Goal: Transaction & Acquisition: Book appointment/travel/reservation

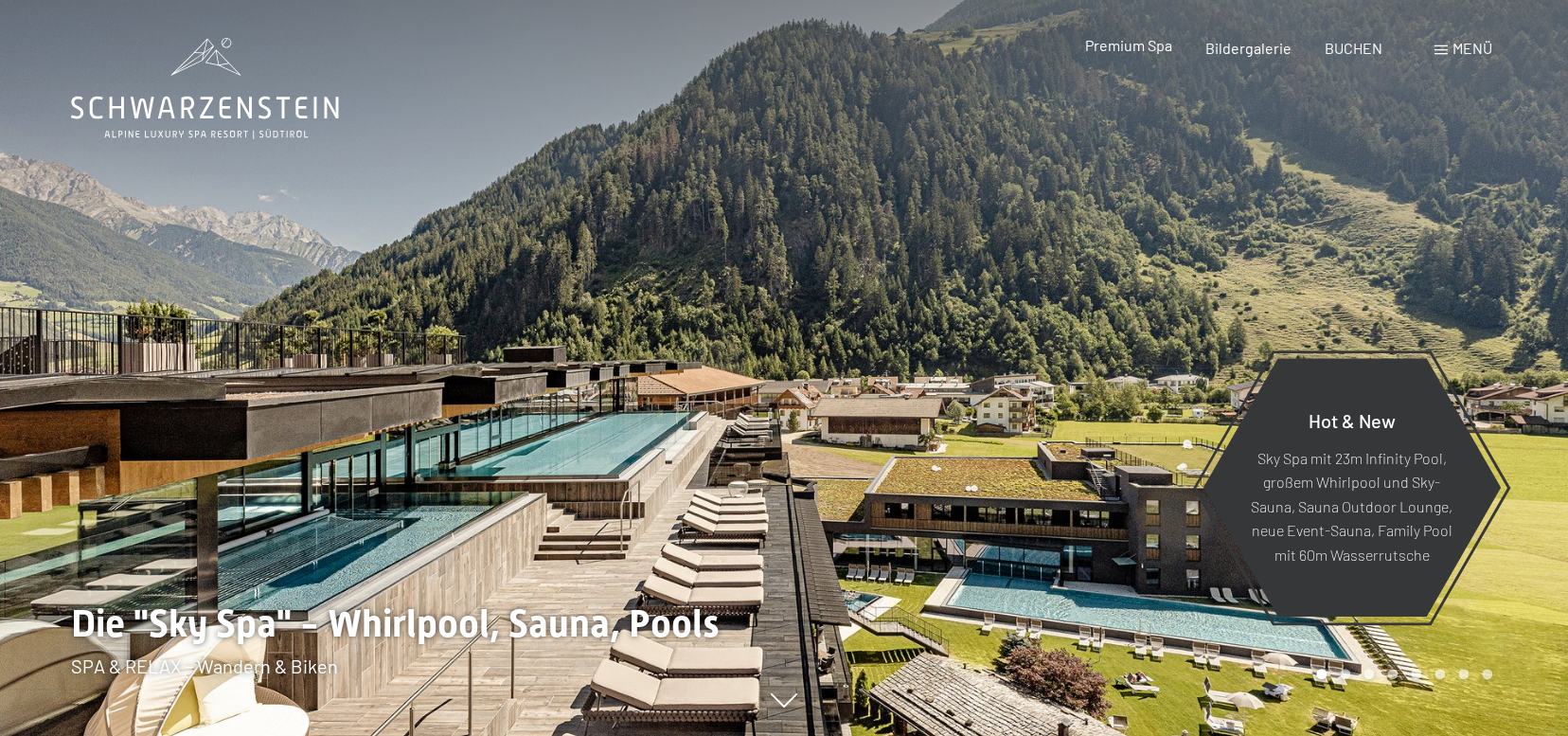
click at [1142, 46] on span "Premium Spa" at bounding box center [1128, 45] width 88 height 18
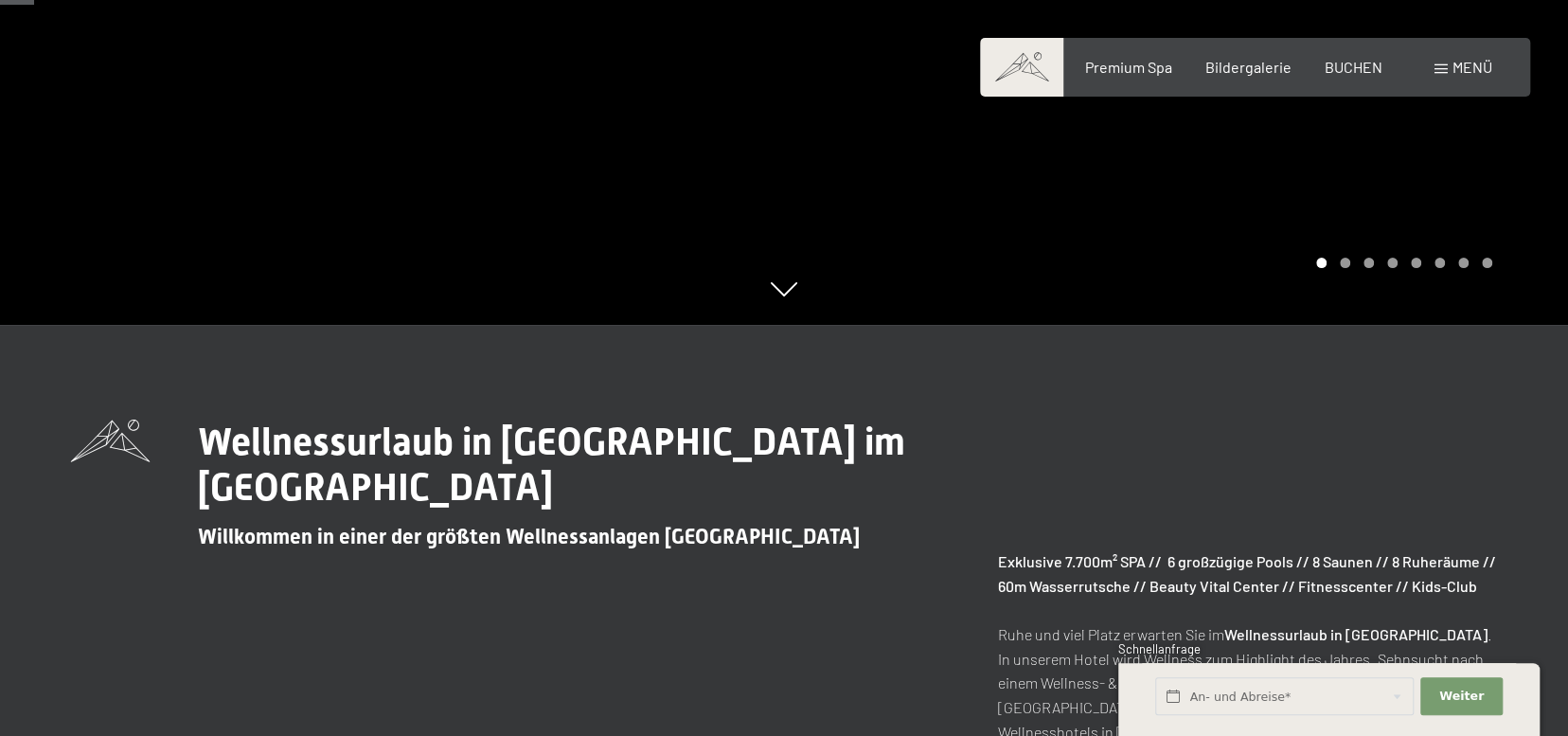
scroll to position [568, 0]
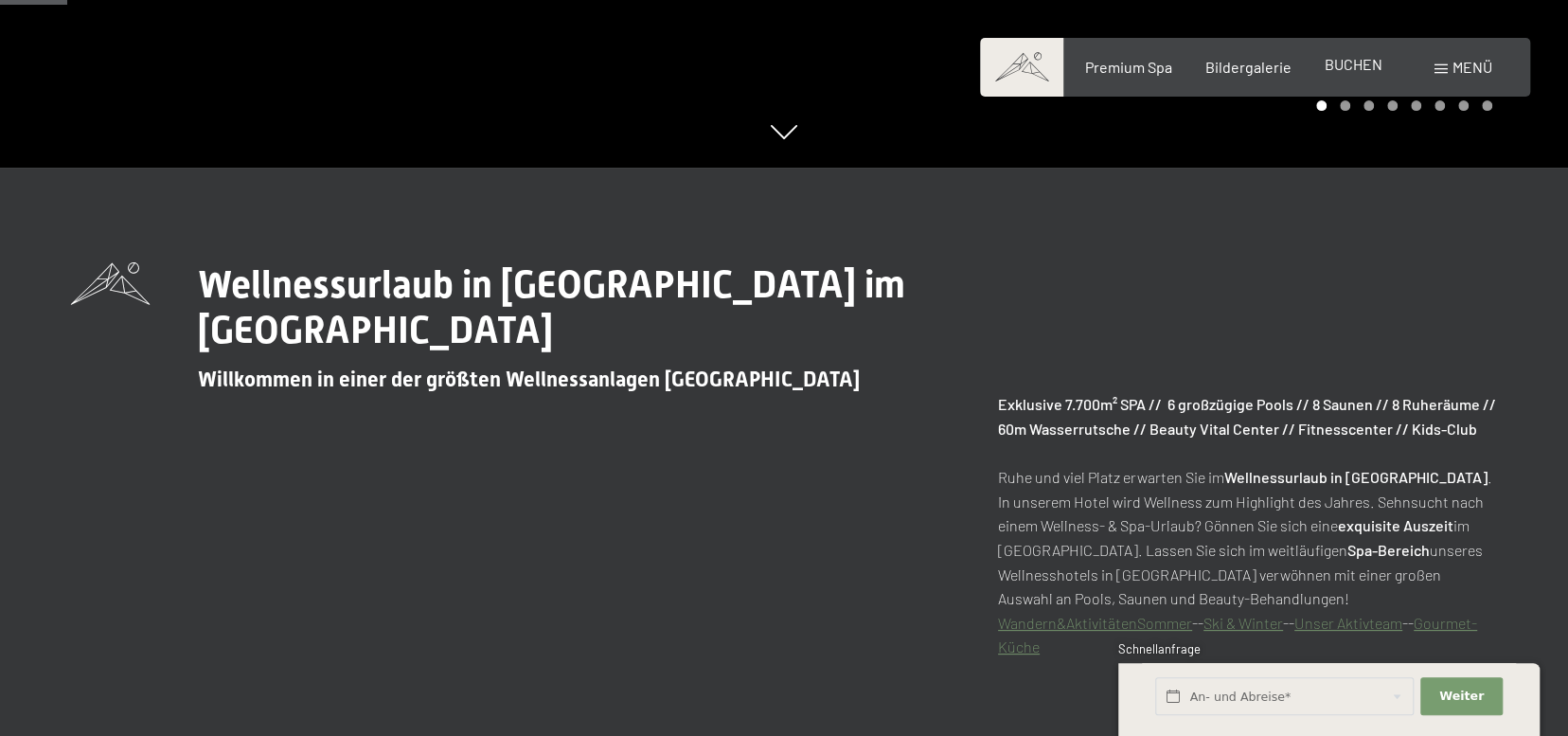
click at [1358, 69] on span "BUCHEN" at bounding box center [1354, 64] width 58 height 18
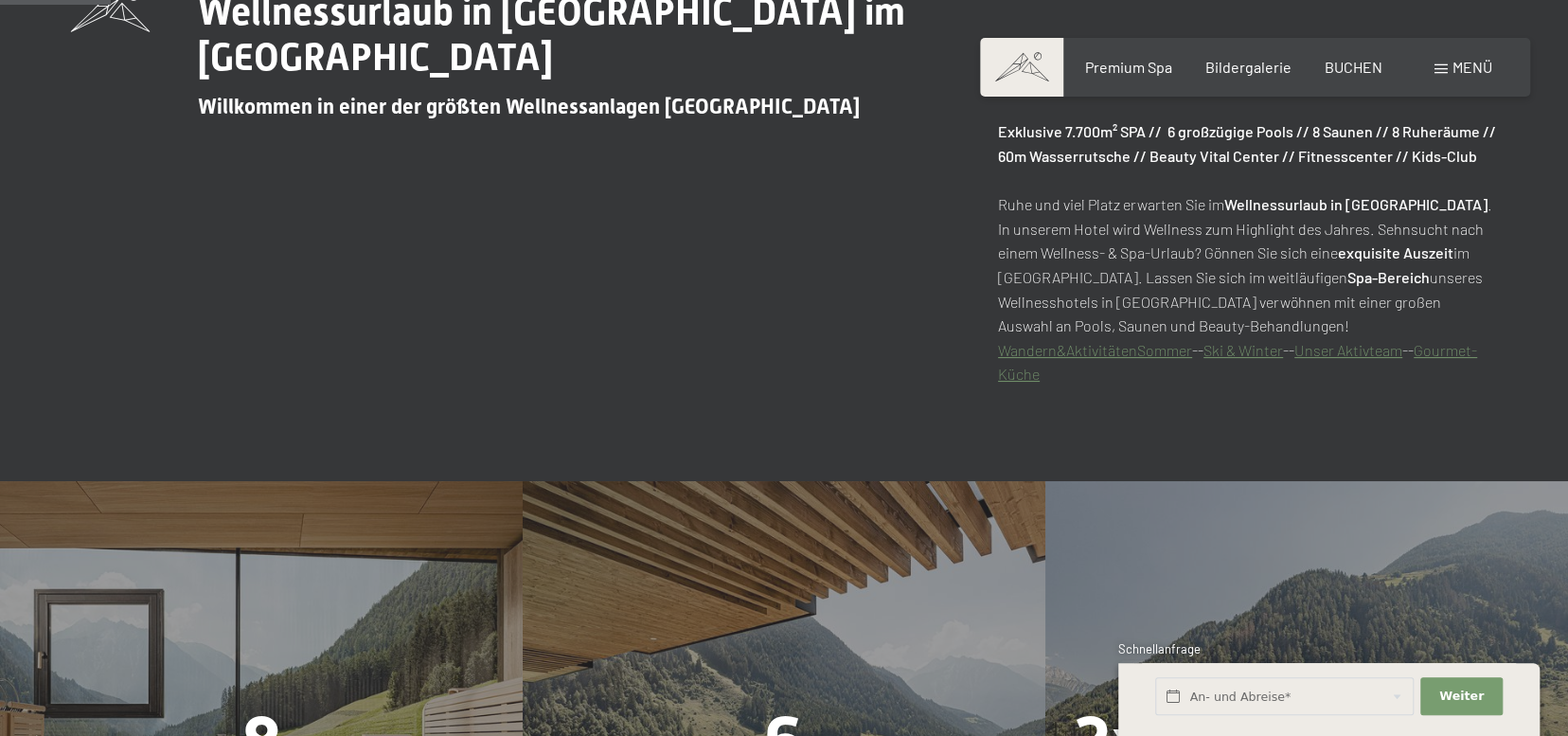
scroll to position [947, 0]
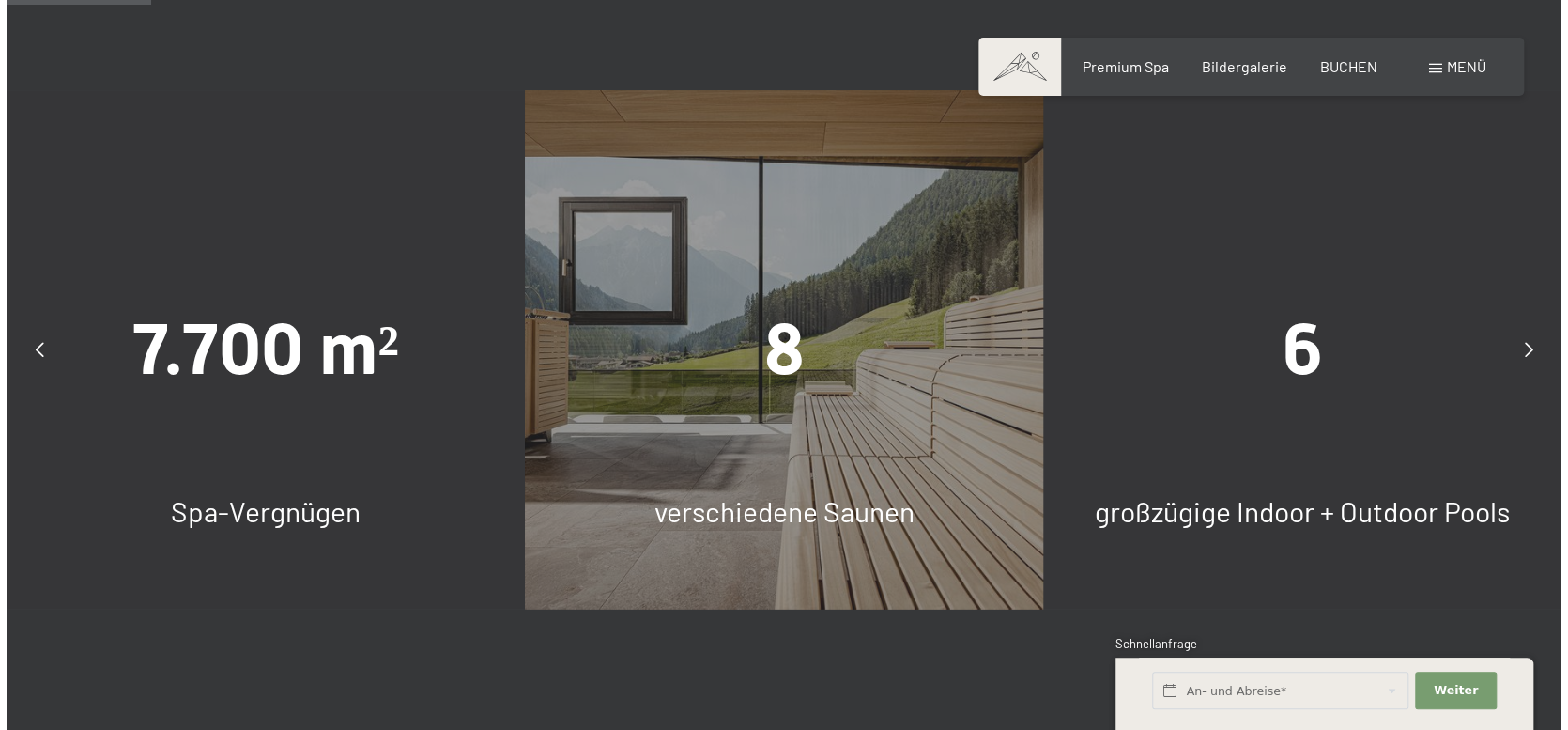
scroll to position [1315, 0]
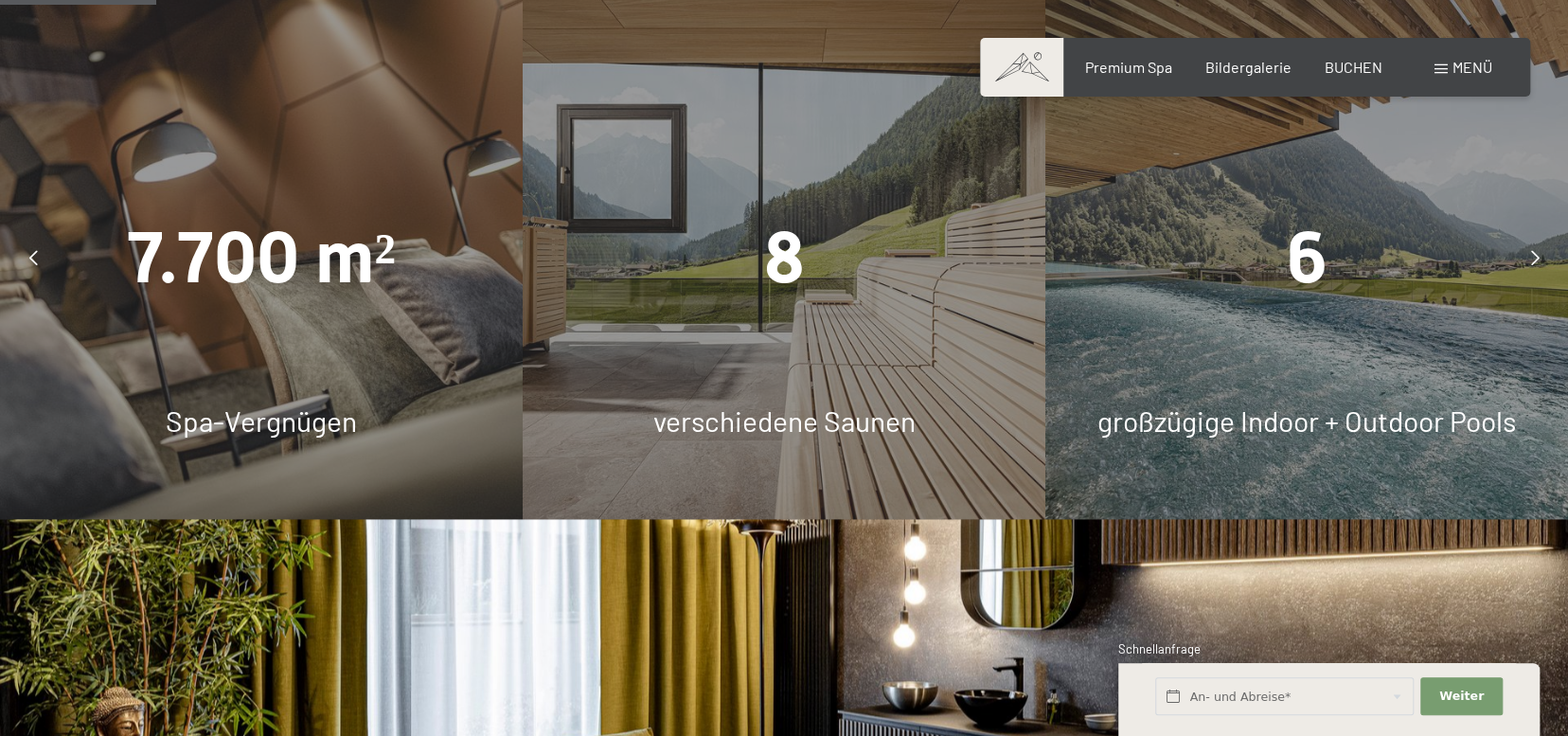
click at [760, 265] on div "8" at bounding box center [783, 257] width 522 height 100
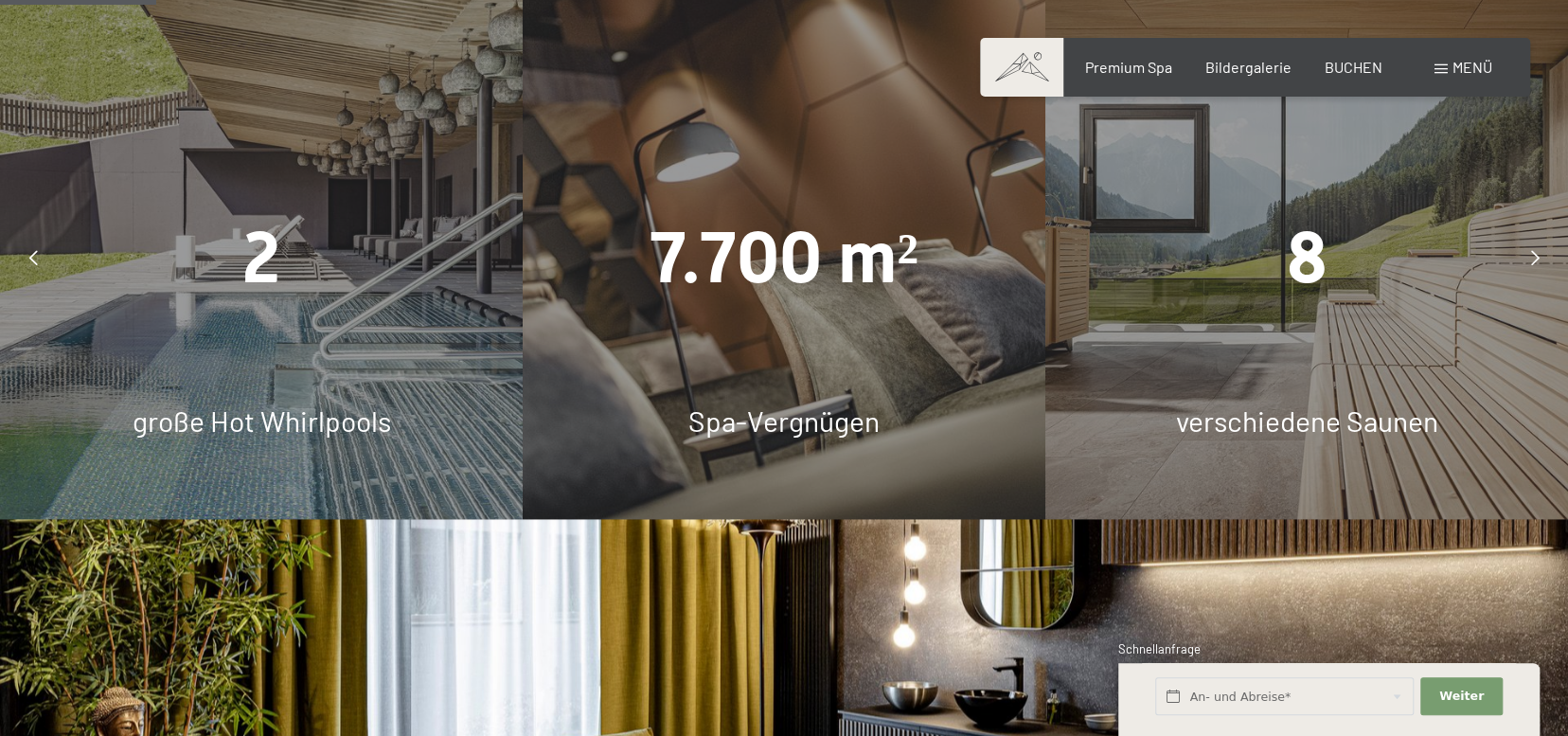
click at [1468, 64] on span "Menü" at bounding box center [1472, 67] width 40 height 18
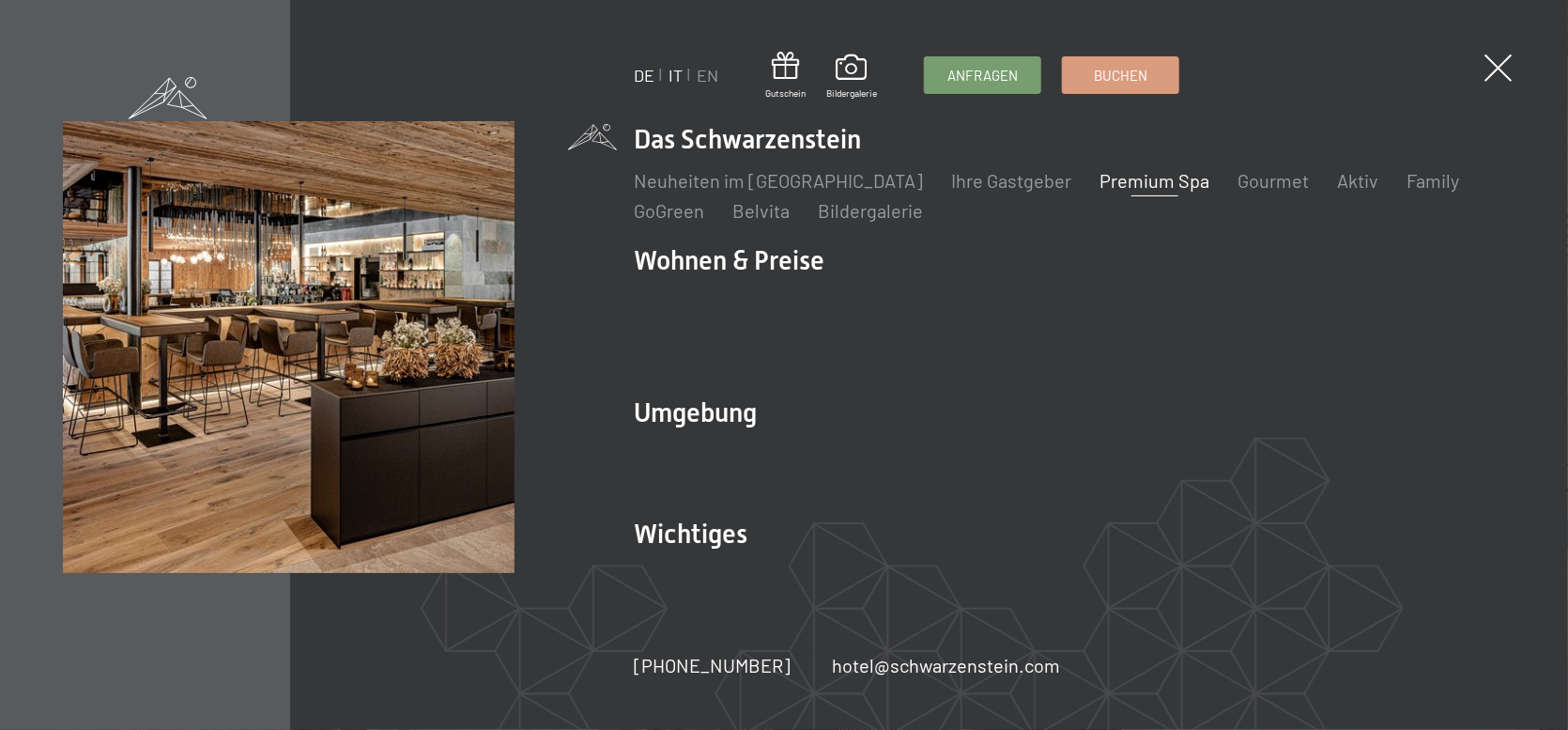
click at [678, 78] on link "IT" at bounding box center [676, 75] width 14 height 21
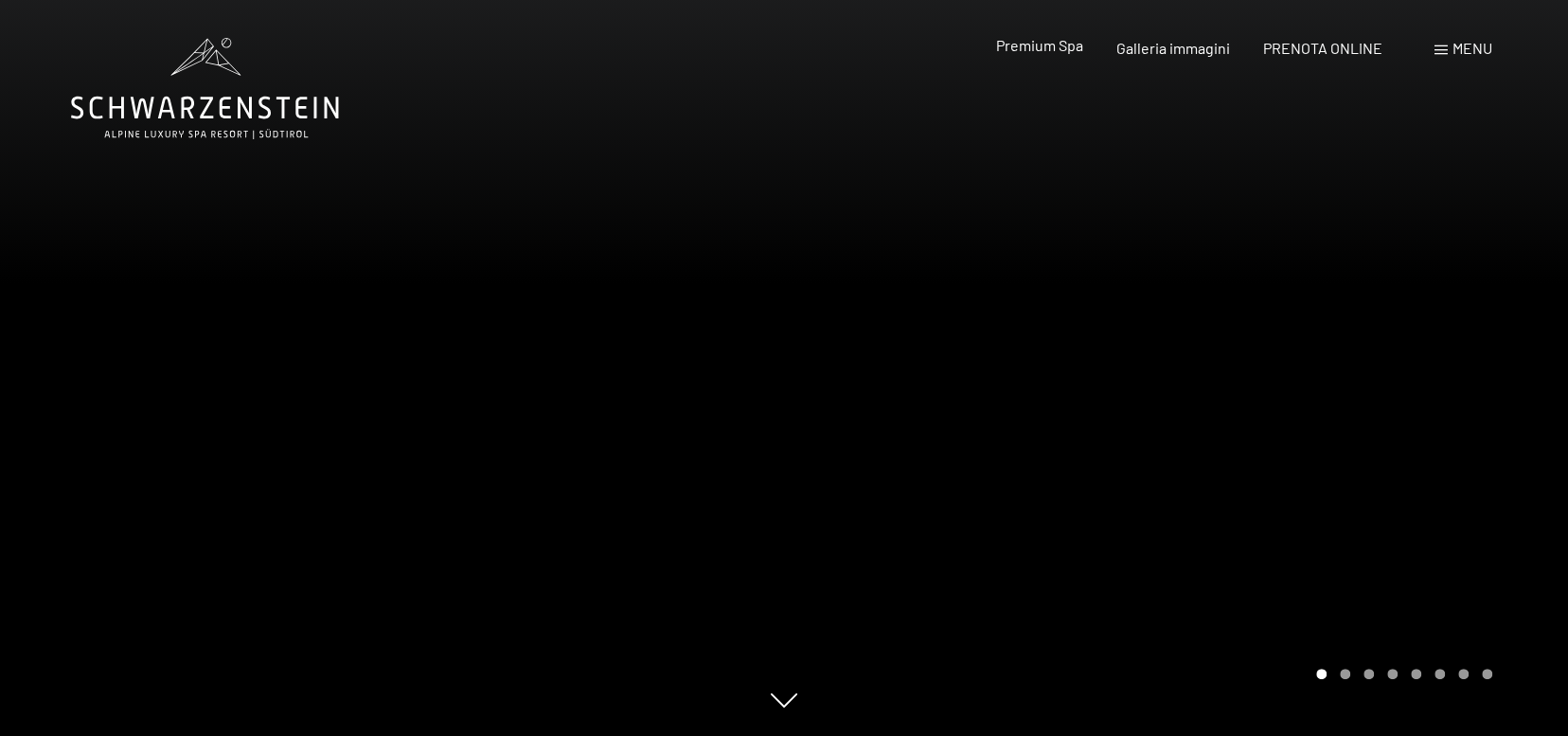
click at [1070, 49] on span "Premium Spa" at bounding box center [1039, 45] width 88 height 18
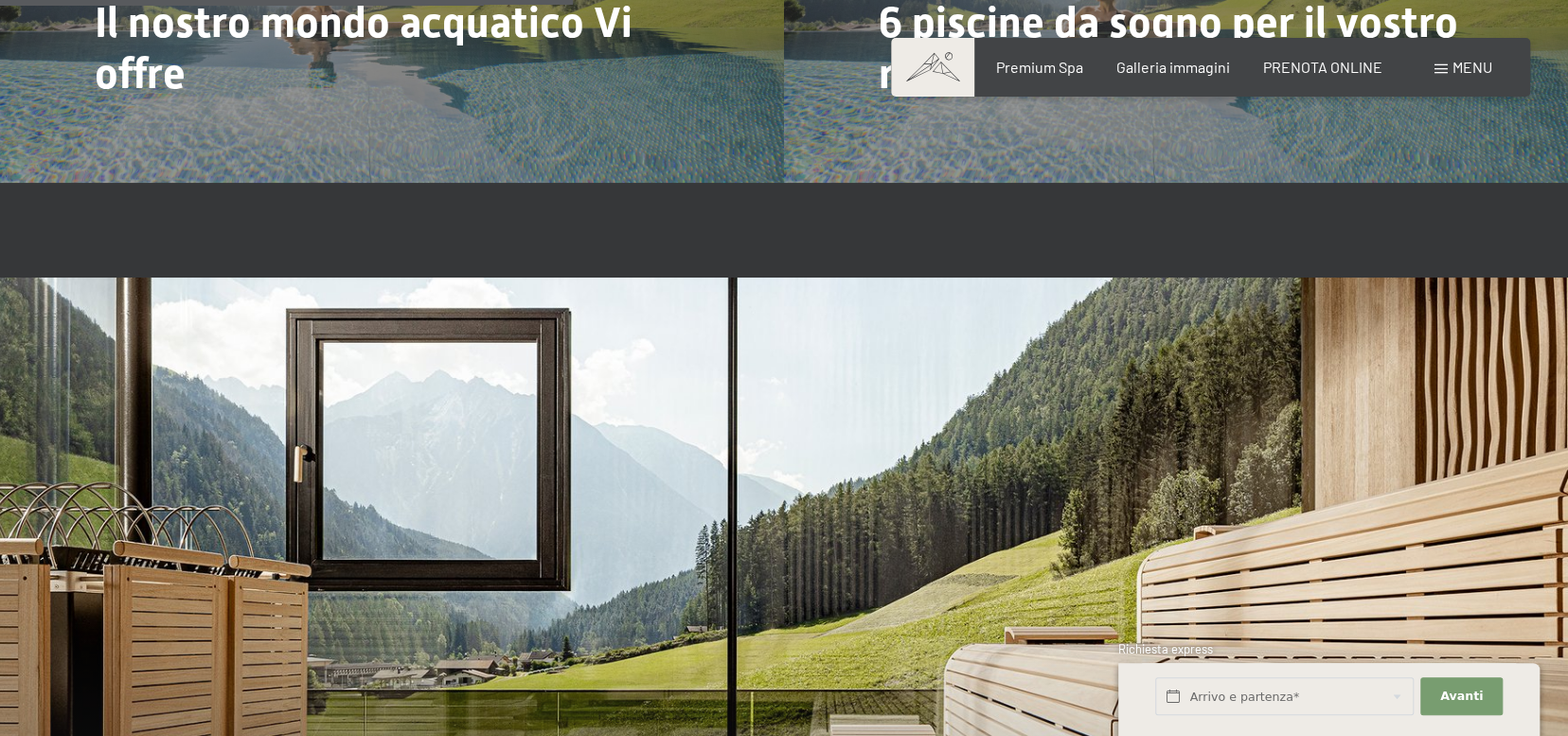
scroll to position [5112, 0]
